Goal: Transaction & Acquisition: Purchase product/service

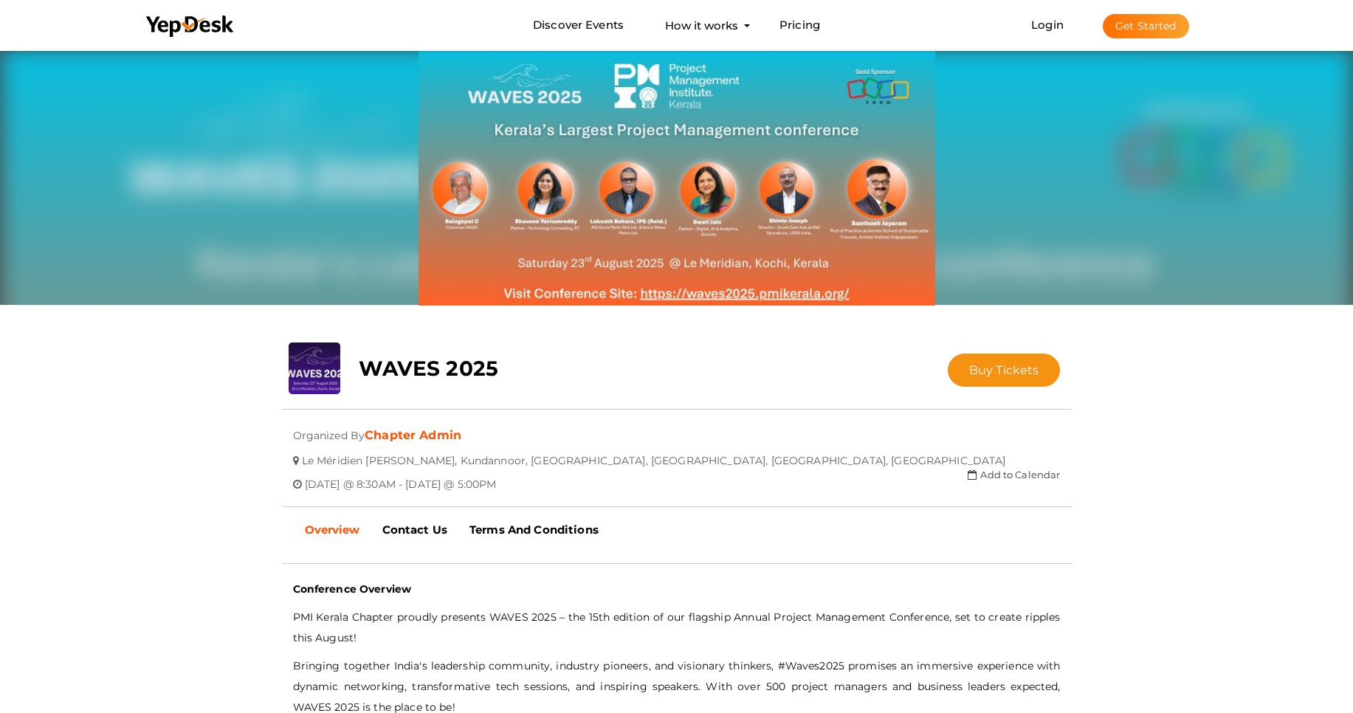
scroll to position [47, 0]
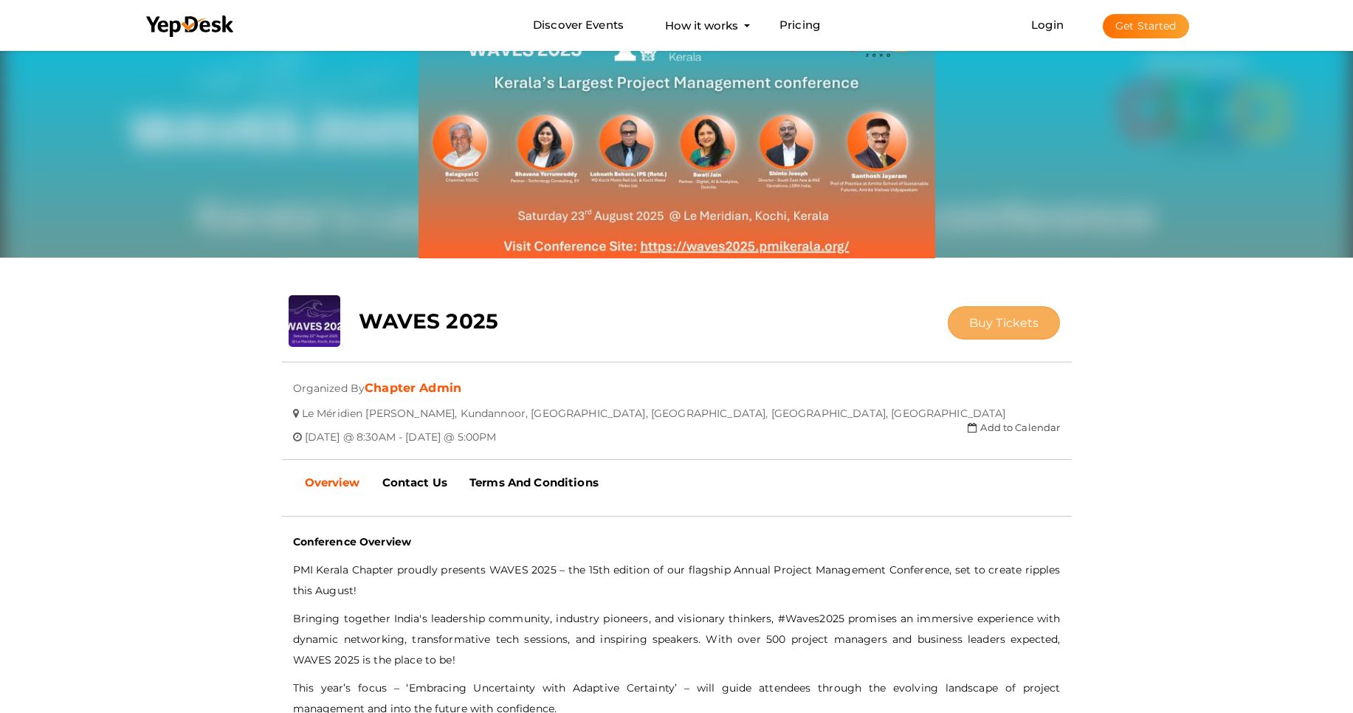
click at [984, 314] on button "Buy Tickets" at bounding box center [1004, 322] width 113 height 33
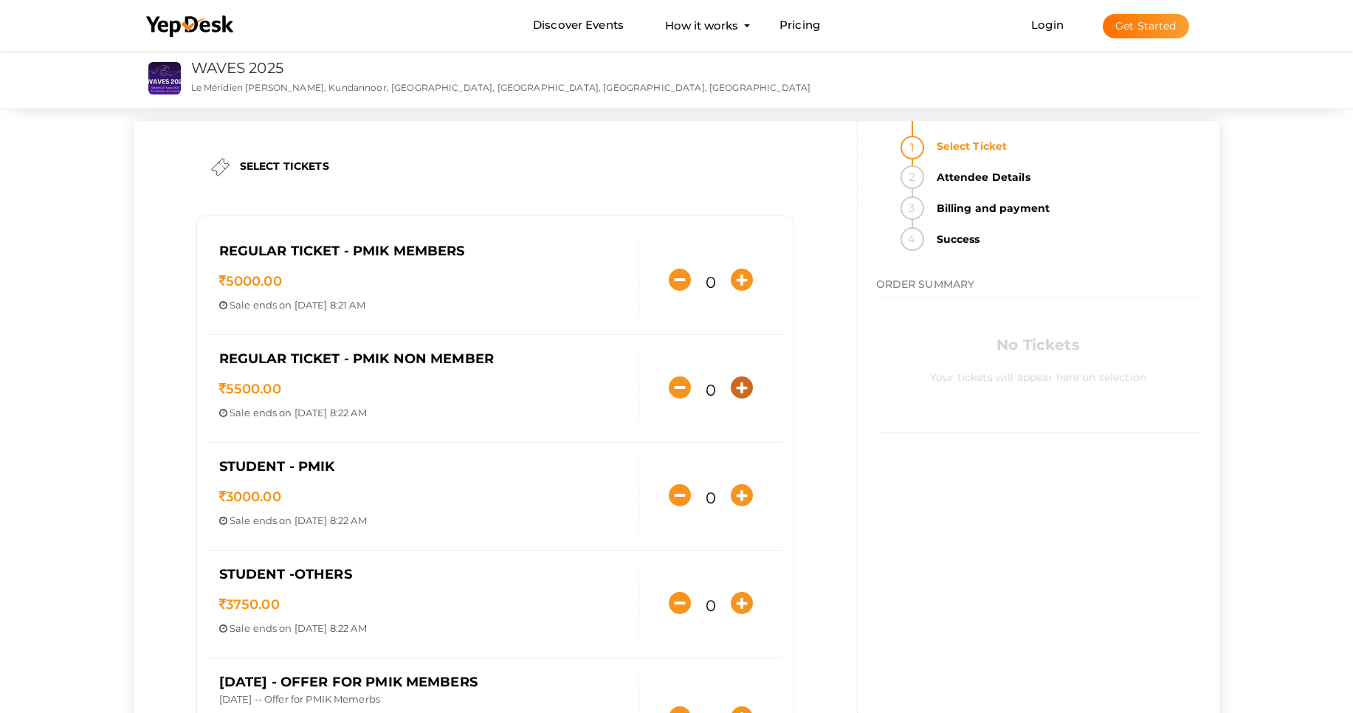
click at [745, 388] on icon "button" at bounding box center [742, 388] width 22 height 22
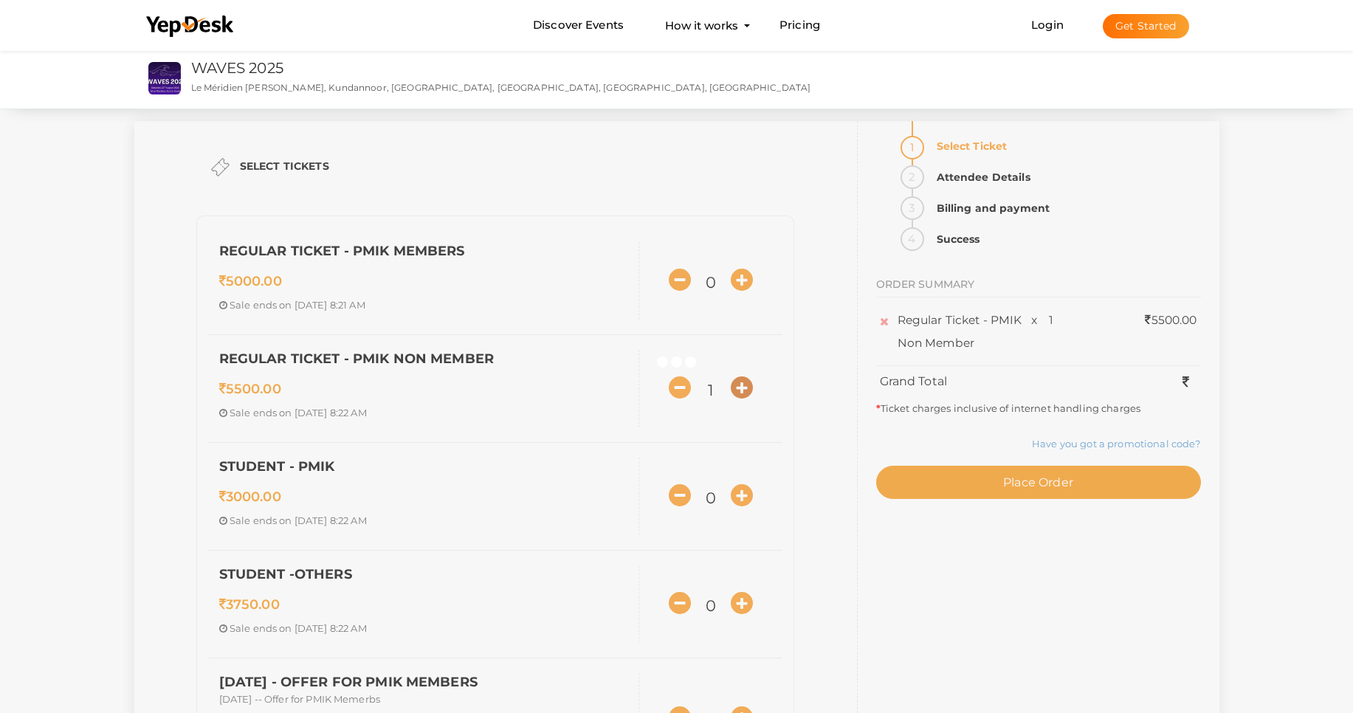
click at [745, 388] on div at bounding box center [676, 356] width 1353 height 713
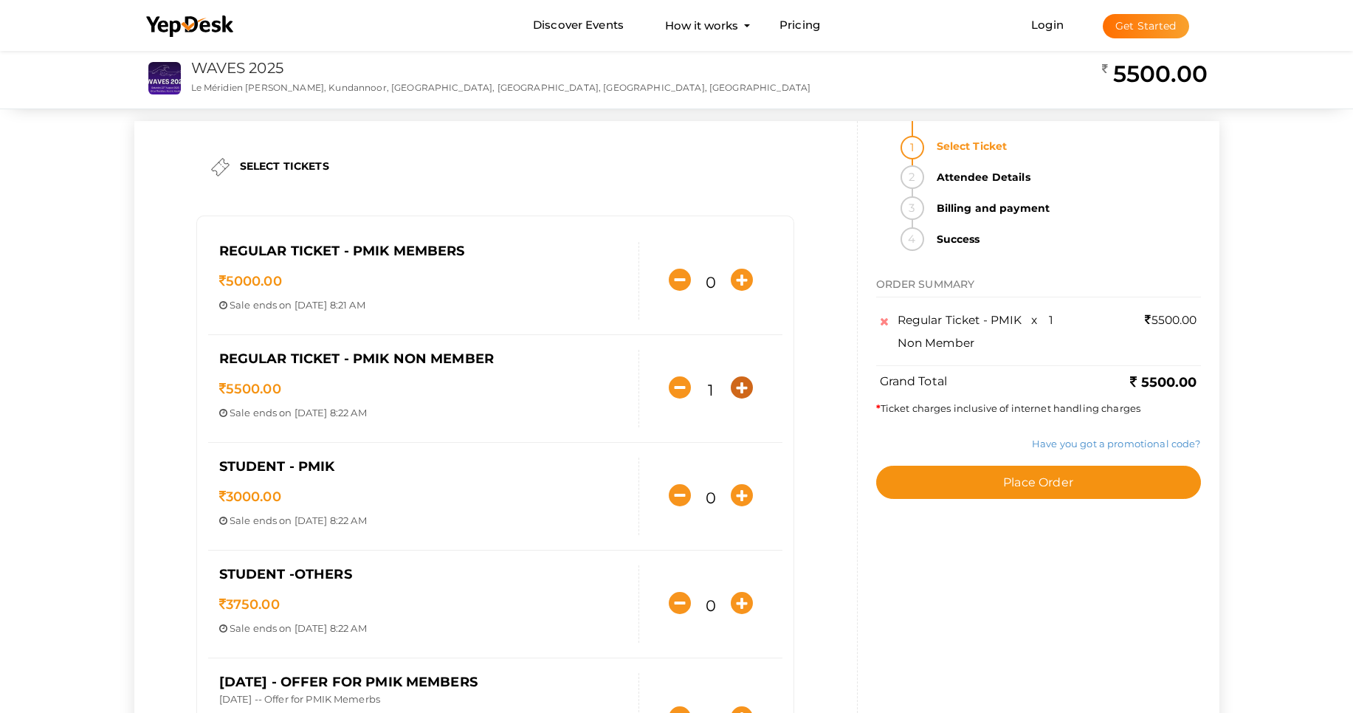
click at [735, 388] on icon "button" at bounding box center [742, 388] width 22 height 22
type input "3"
click at [1158, 443] on link "Have you got a promotional code?" at bounding box center [1116, 444] width 168 height 12
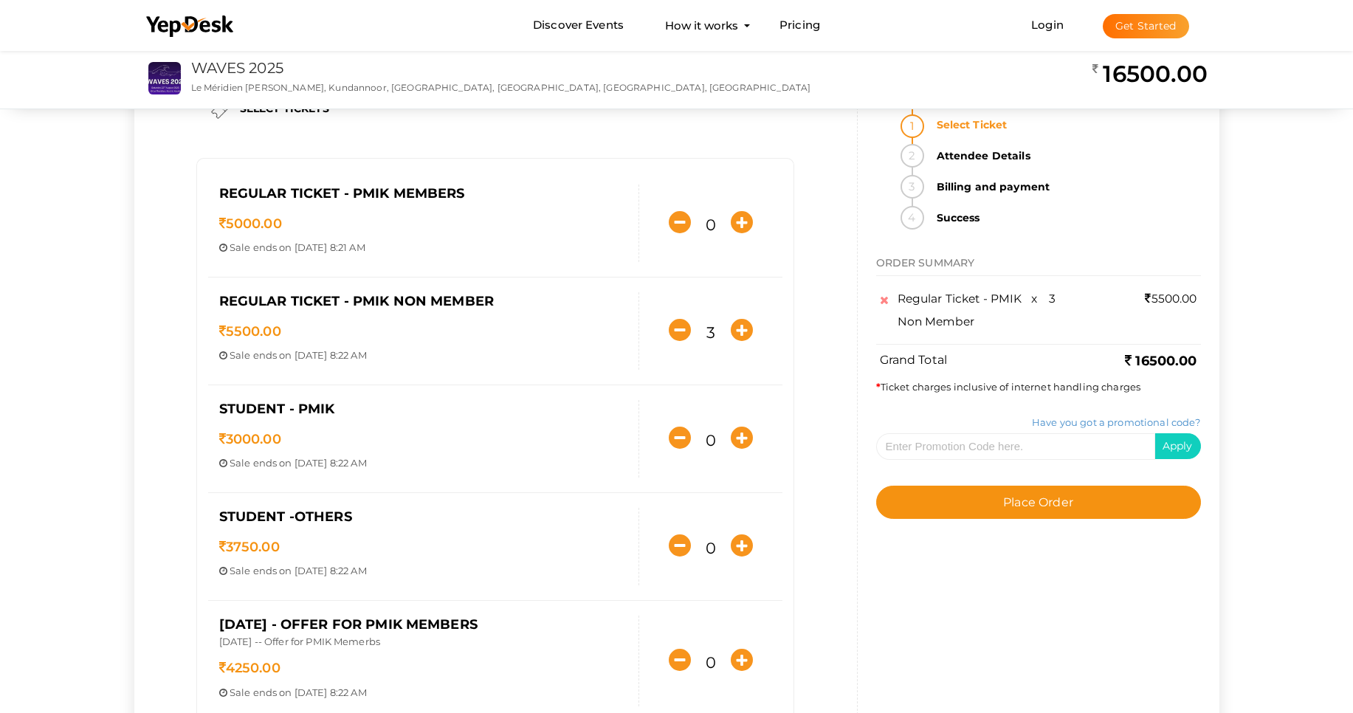
scroll to position [89, 0]
